Goal: Information Seeking & Learning: Learn about a topic

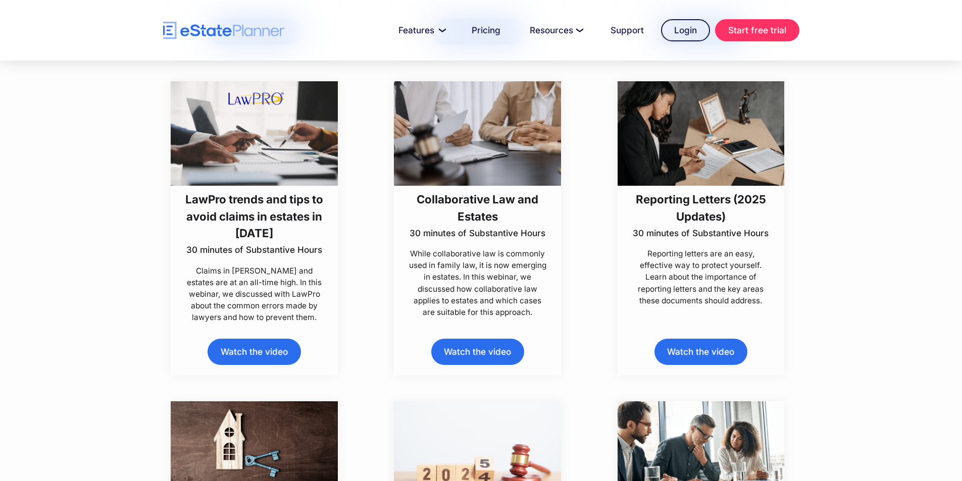
scroll to position [606, 0]
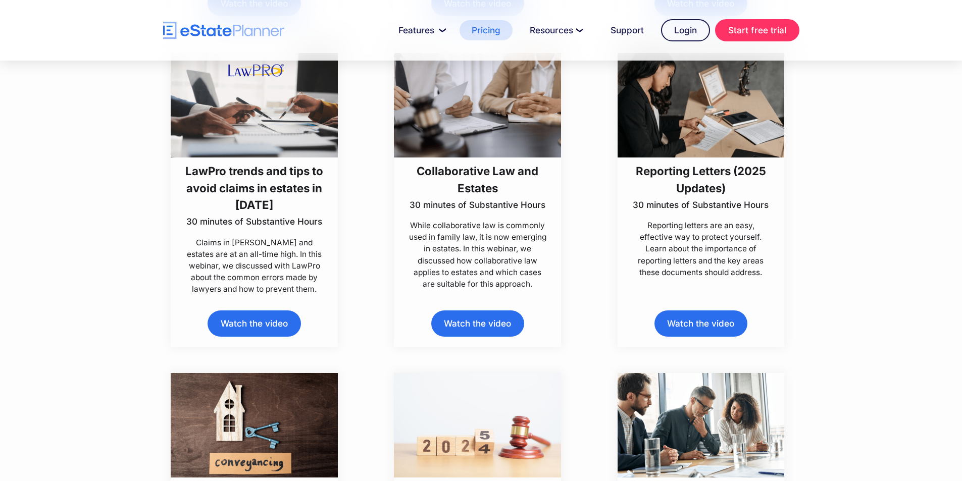
click at [485, 30] on link "Pricing" at bounding box center [485, 30] width 53 height 20
click at [483, 329] on link "Watch the video" at bounding box center [477, 323] width 93 height 26
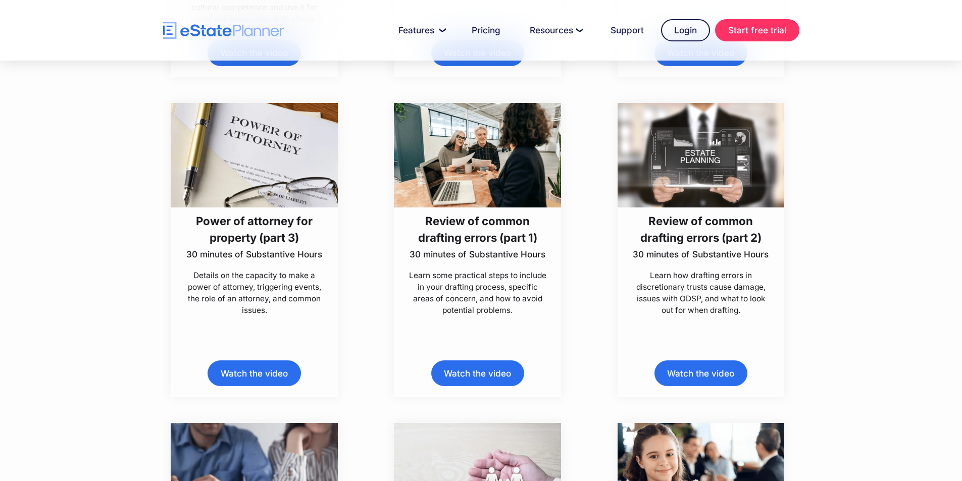
scroll to position [4745, 0]
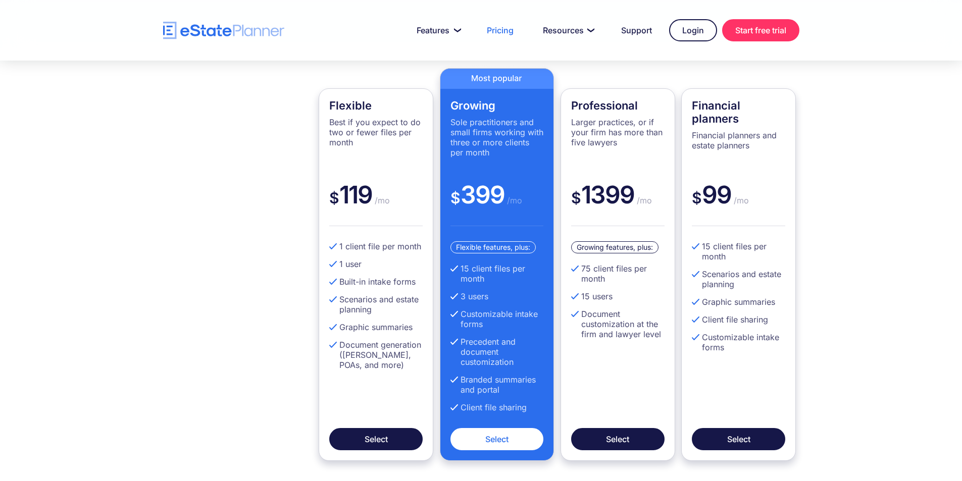
scroll to position [303, 0]
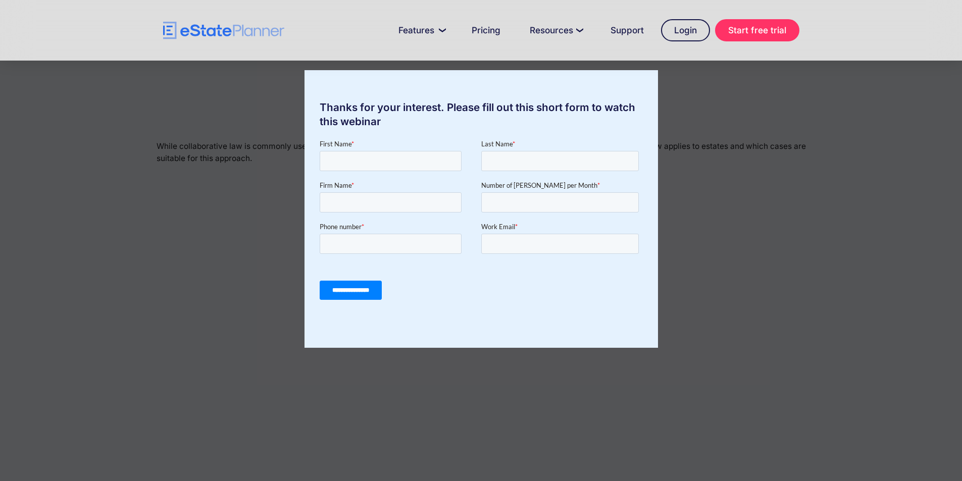
click at [693, 133] on div "Thanks for your interest. Please fill out this short form to watch this webinar" at bounding box center [481, 240] width 962 height 481
